Goal: Task Accomplishment & Management: Complete application form

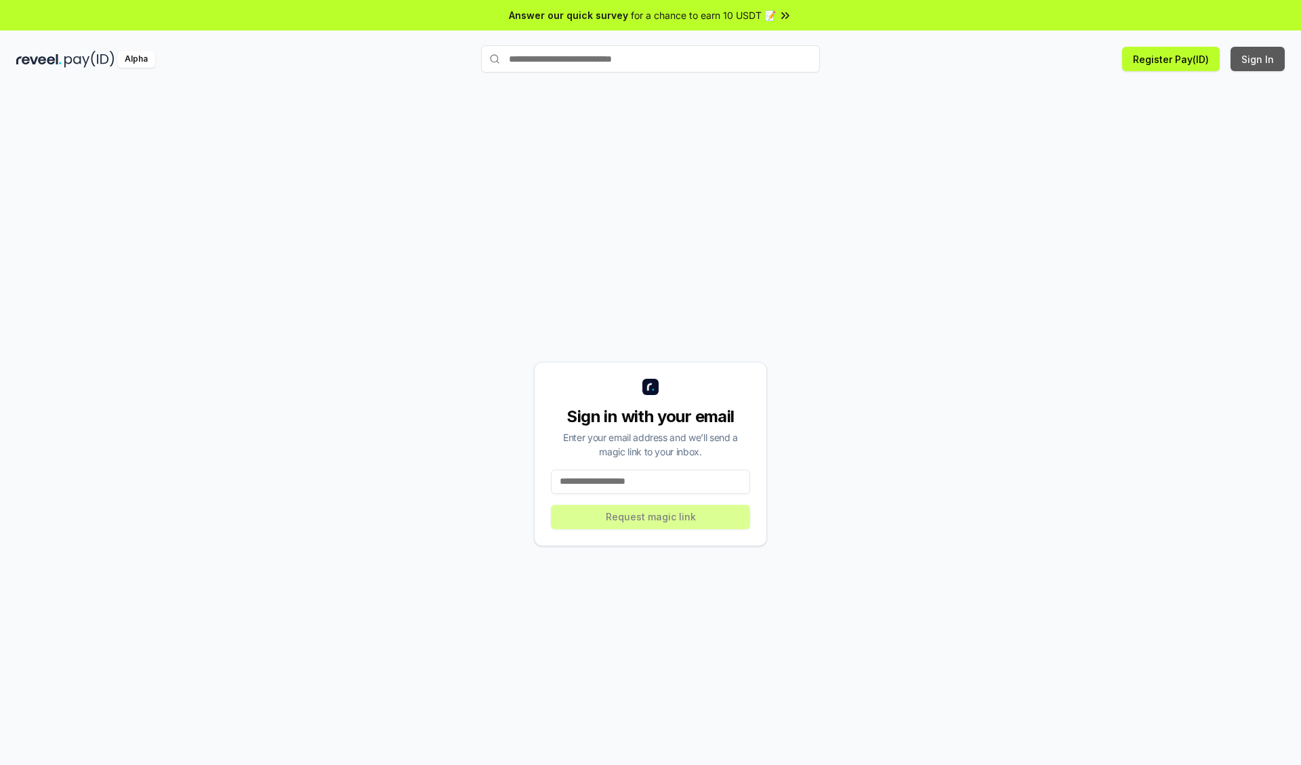
click at [1258, 59] on button "Sign In" at bounding box center [1257, 59] width 54 height 24
type input "**********"
click at [650, 516] on button "Request magic link" at bounding box center [650, 517] width 199 height 24
